Goal: Check status: Check status

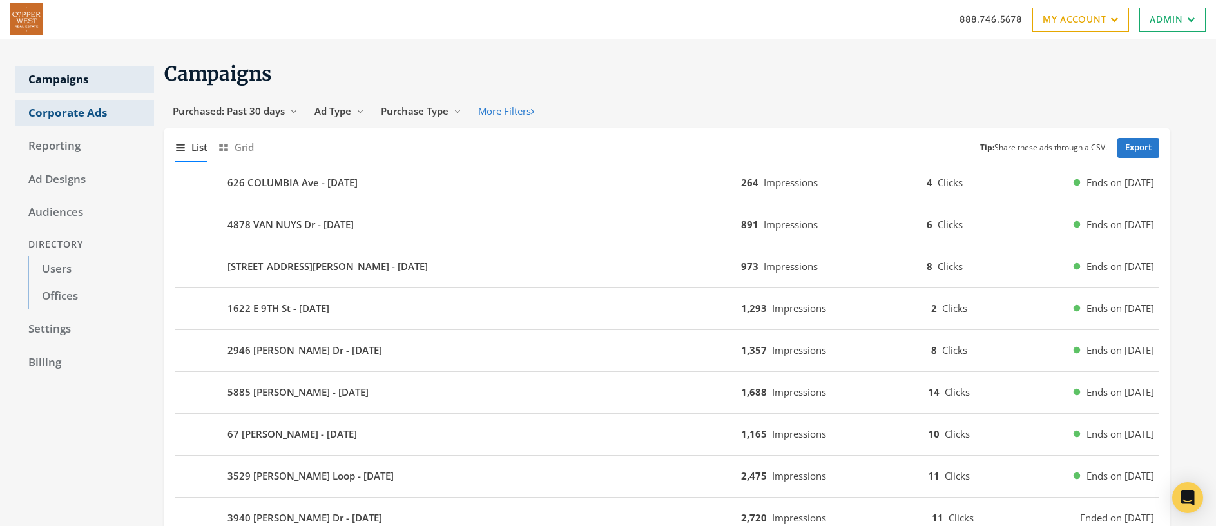
click at [80, 116] on link "Corporate Ads" at bounding box center [84, 113] width 139 height 27
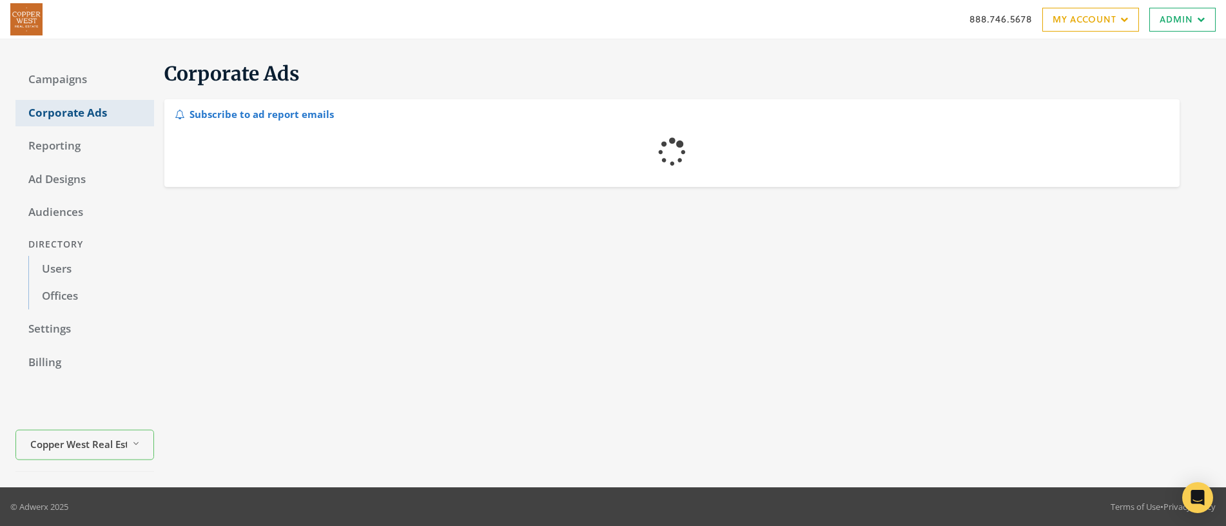
click at [80, 116] on link "Corporate Ads" at bounding box center [84, 113] width 139 height 27
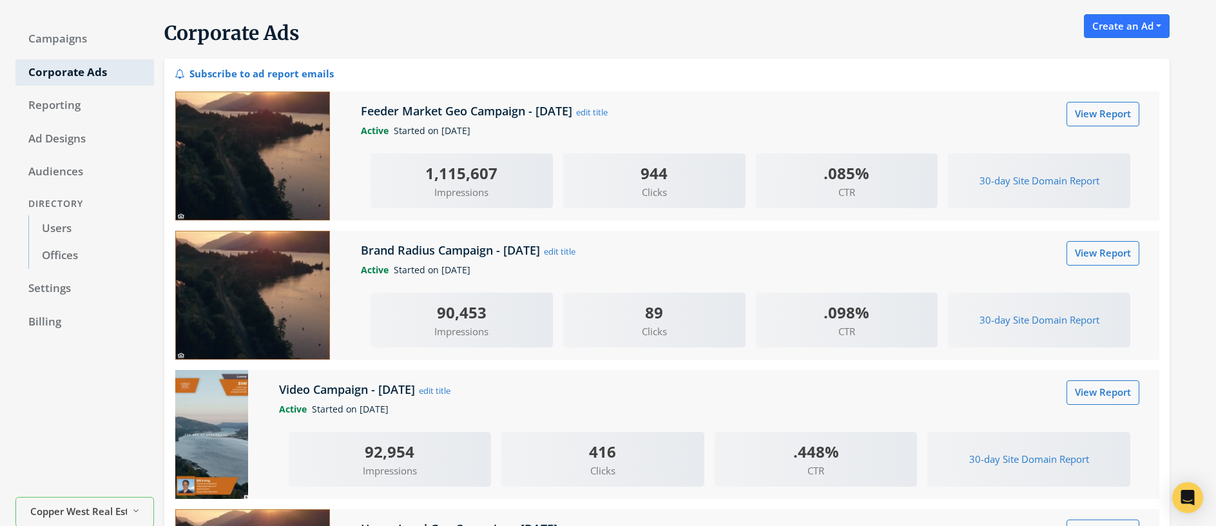
scroll to position [43, 0]
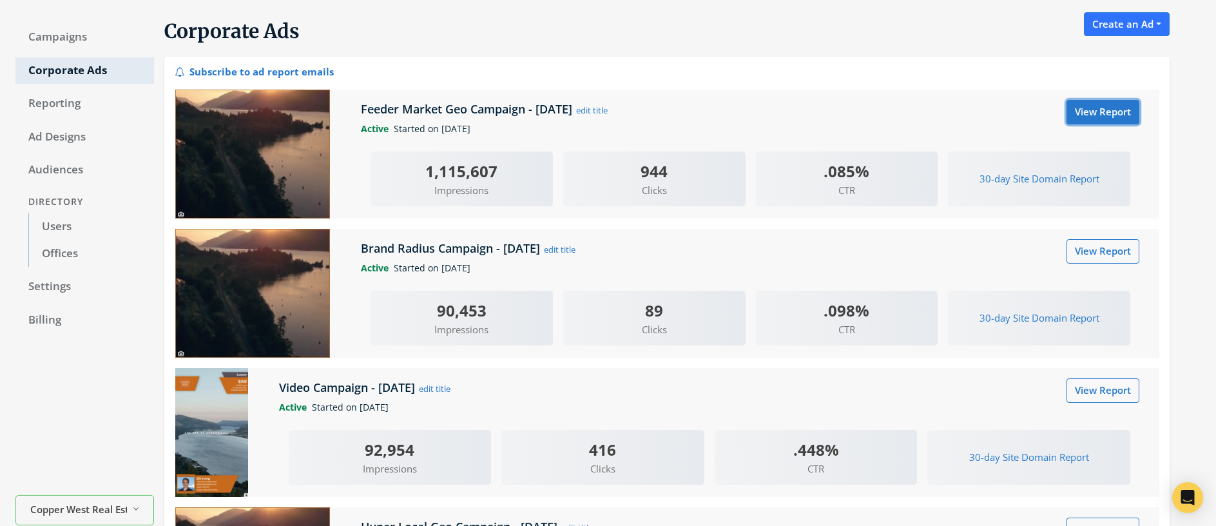
click at [1090, 112] on link "View Report" at bounding box center [1103, 112] width 73 height 24
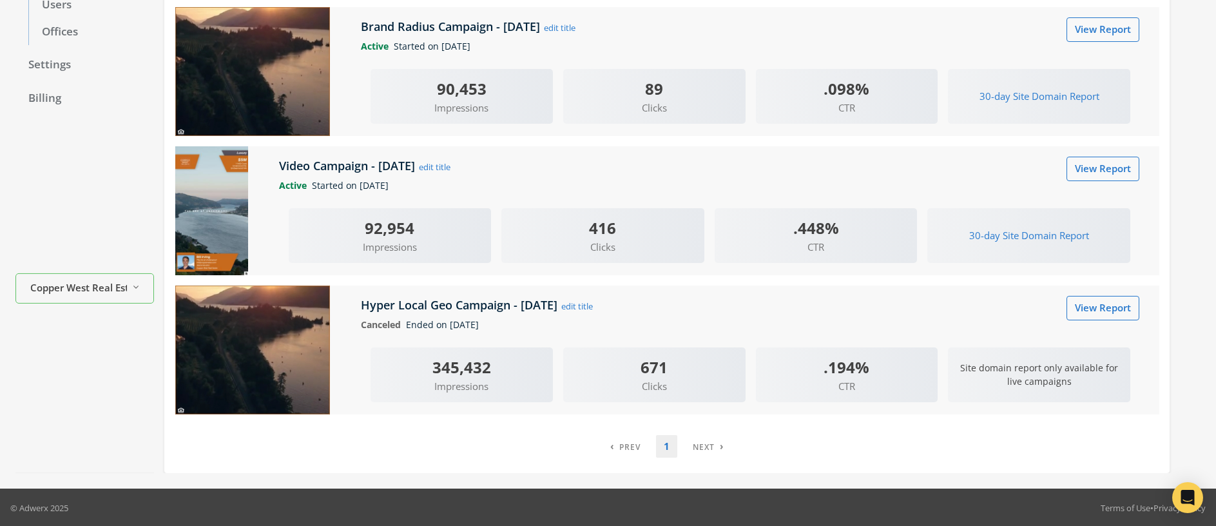
scroll to position [266, 0]
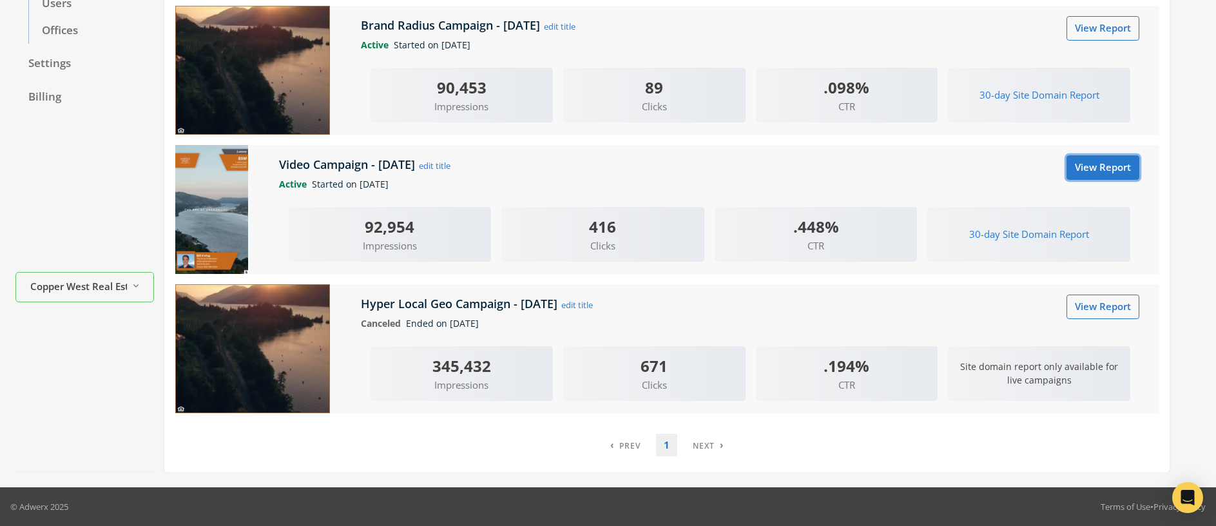
click at [1122, 171] on link "View Report" at bounding box center [1103, 167] width 73 height 24
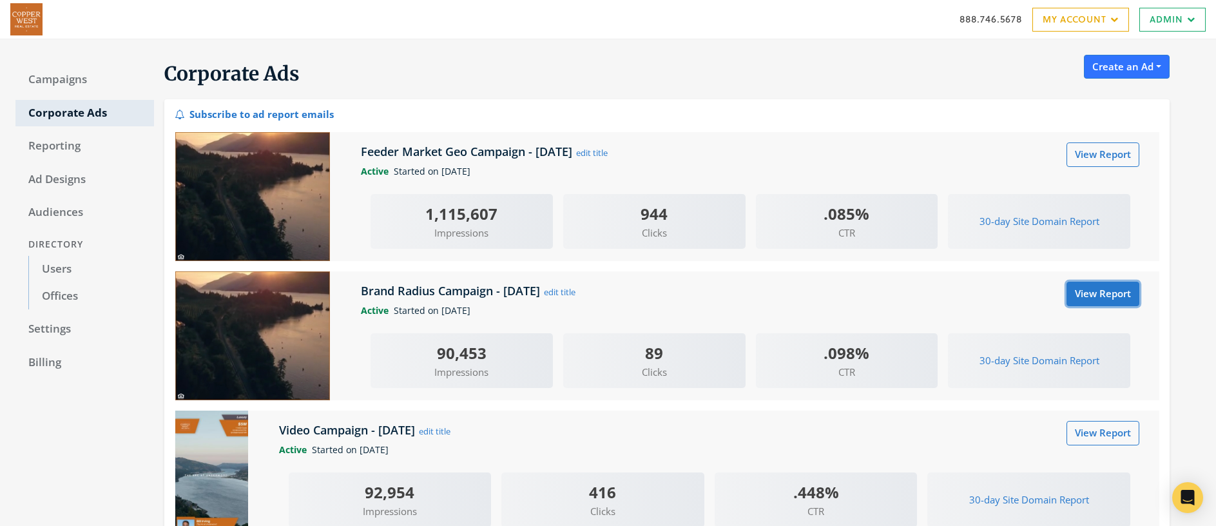
click at [1100, 295] on link "View Report" at bounding box center [1103, 294] width 73 height 24
click at [1111, 431] on link "View Report" at bounding box center [1103, 433] width 73 height 24
click at [59, 79] on link "Campaigns" at bounding box center [84, 79] width 139 height 27
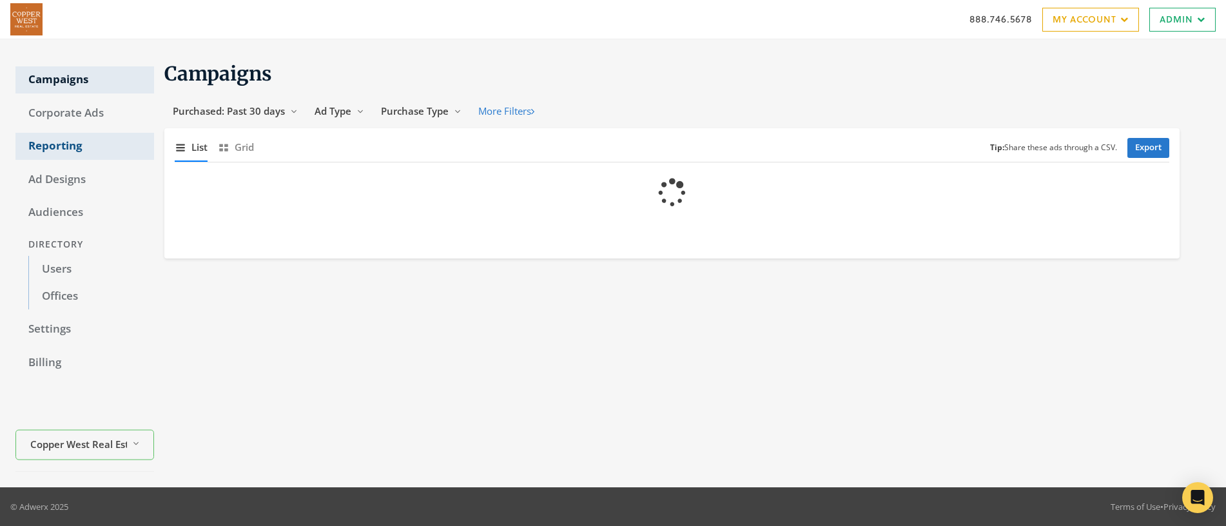
click at [59, 148] on link "Reporting" at bounding box center [84, 146] width 139 height 27
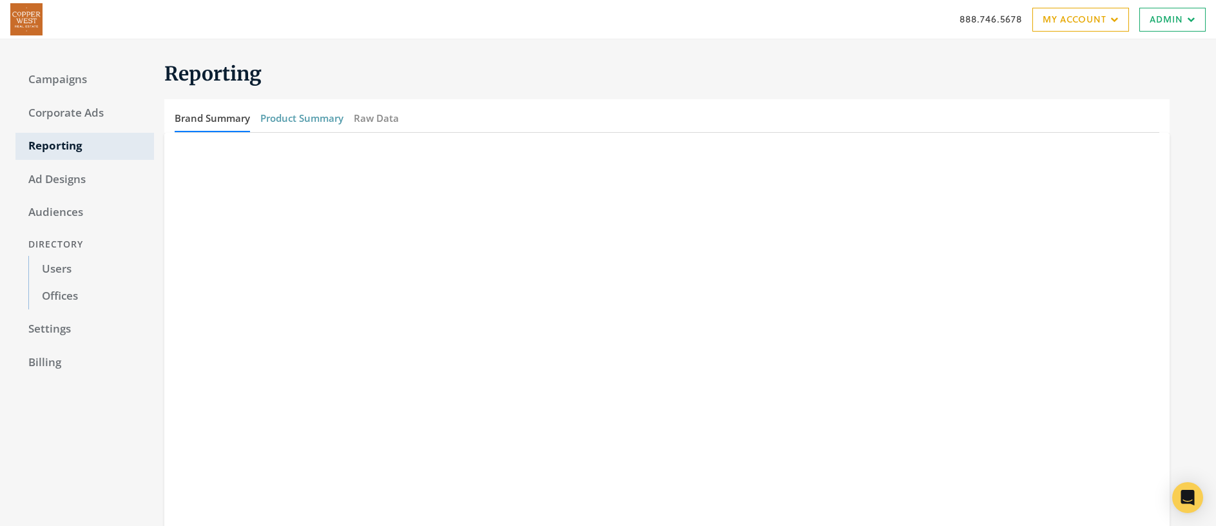
click at [321, 114] on button "Product Summary" at bounding box center [301, 118] width 83 height 28
click at [59, 84] on link "Campaigns" at bounding box center [84, 79] width 139 height 27
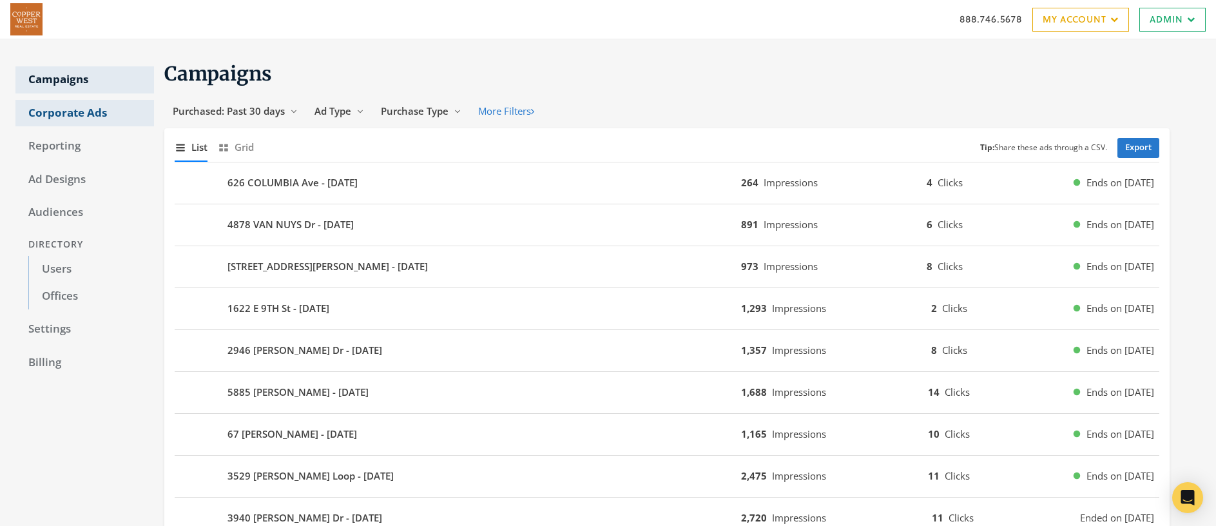
click at [44, 115] on link "Corporate Ads" at bounding box center [84, 113] width 139 height 27
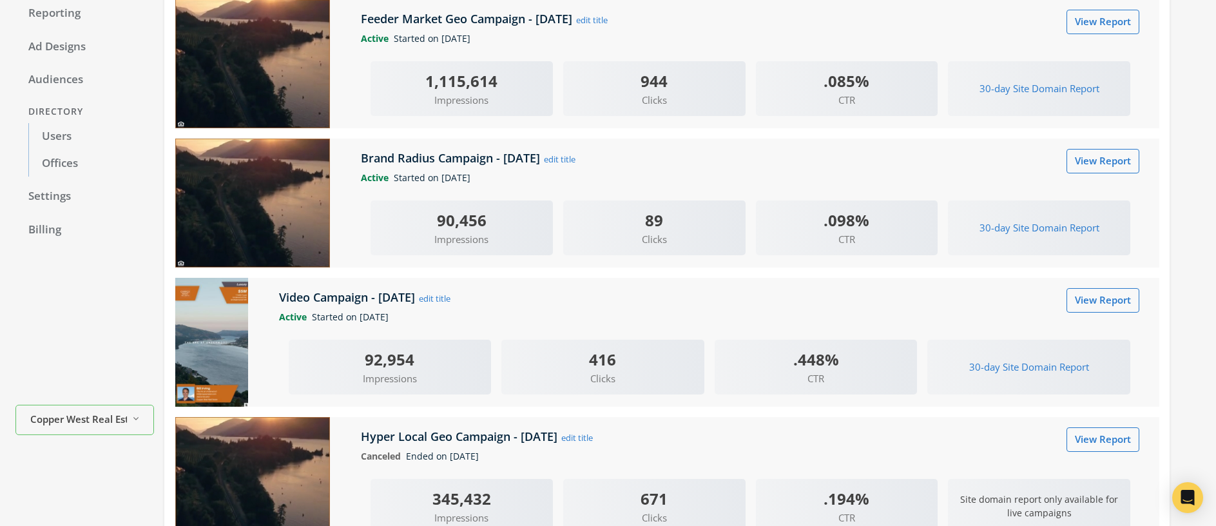
scroll to position [240, 0]
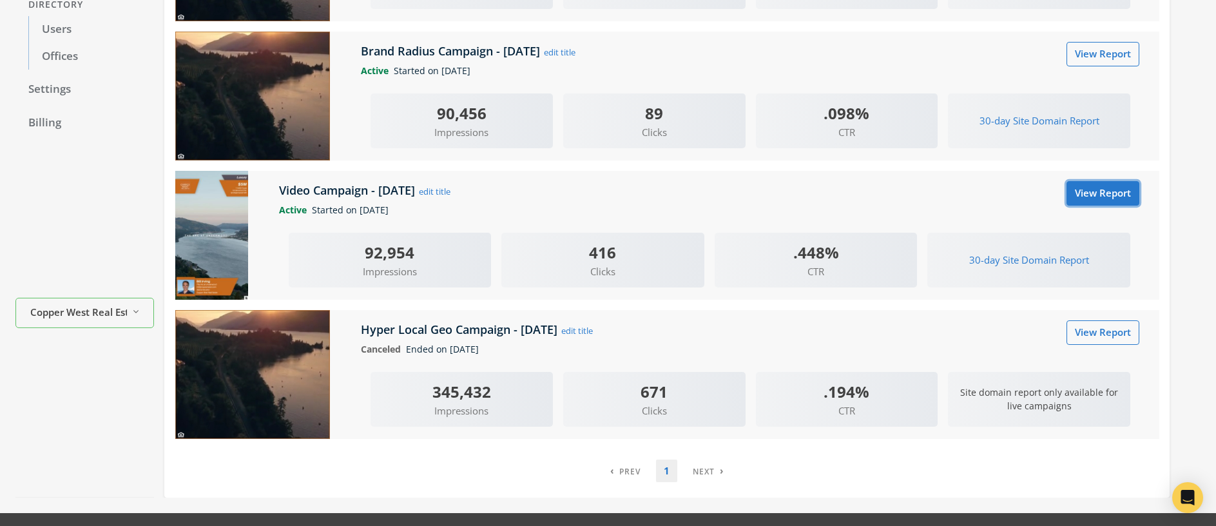
click at [1107, 196] on link "View Report" at bounding box center [1103, 193] width 73 height 24
